Goal: Find specific page/section: Find specific page/section

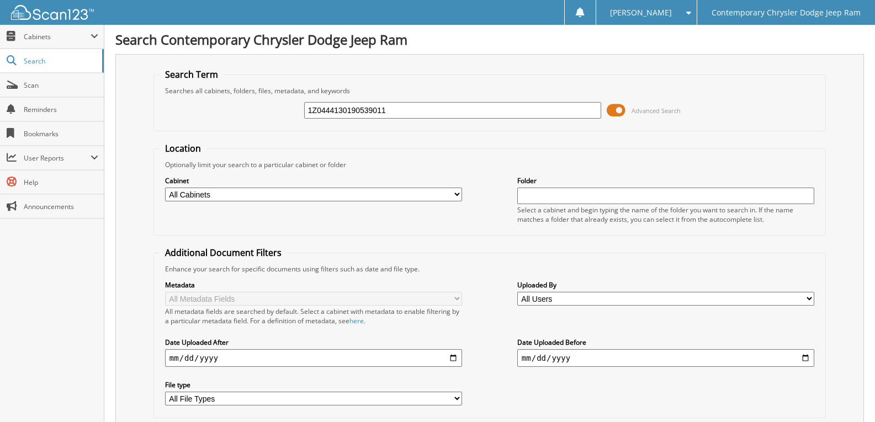
type input "1Z0444130190539011"
click at [0, 75] on body "Chloe F. Settings Logout Contemporary Chrysler Dodge Jeep Ram Close Cabinets My…" at bounding box center [437, 269] width 875 height 539
type input "BRITTON"
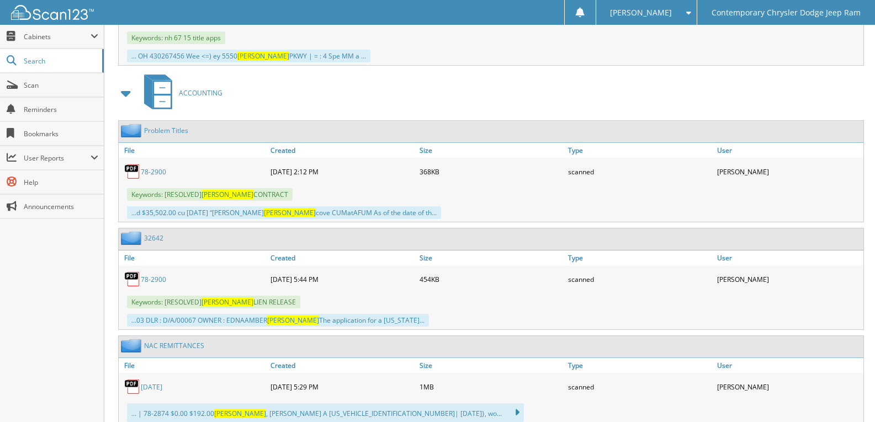
scroll to position [1987, 0]
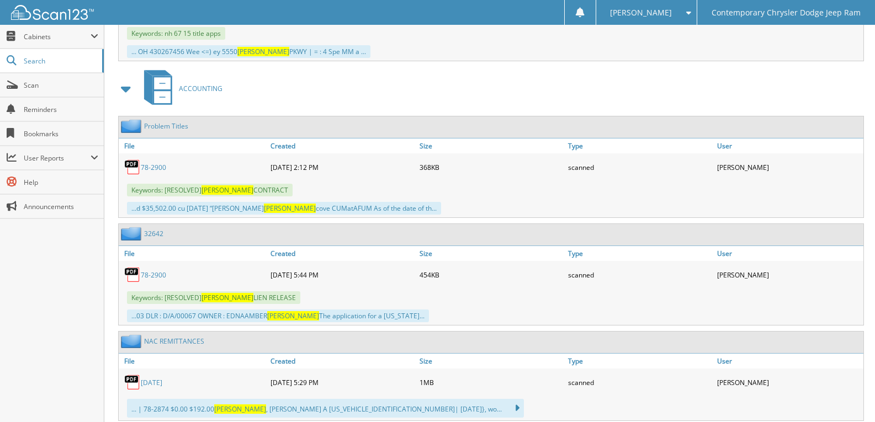
click at [147, 166] on link "78-2900" at bounding box center [153, 167] width 25 height 9
click at [204, 151] on link "File" at bounding box center [193, 146] width 149 height 15
click at [161, 166] on link "78-2900" at bounding box center [153, 167] width 25 height 9
